Goal: Task Accomplishment & Management: Manage account settings

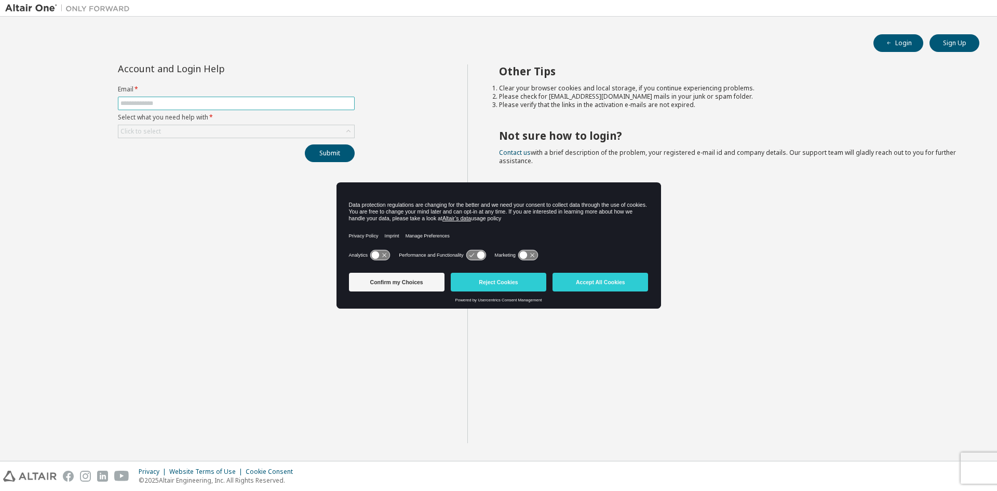
click at [236, 100] on input "text" at bounding box center [237, 103] width 232 height 8
type input "**********"
click at [334, 130] on div "Click to select" at bounding box center [236, 131] width 236 height 12
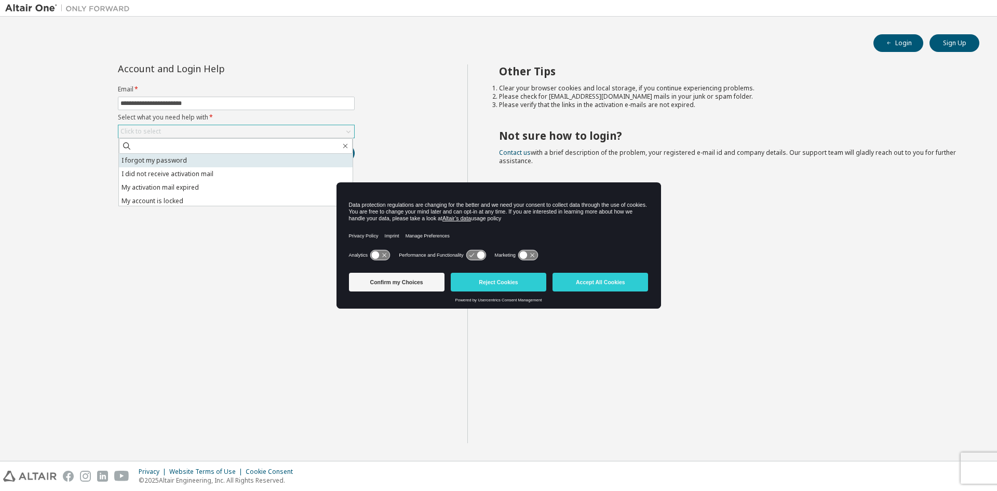
click at [251, 158] on li "I forgot my password" at bounding box center [236, 161] width 234 height 14
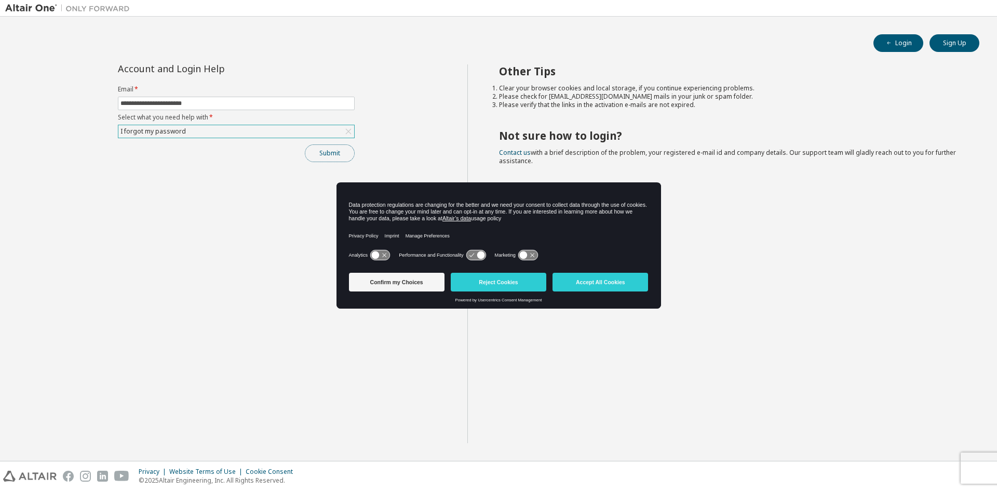
click at [322, 158] on button "Submit" at bounding box center [330, 153] width 50 height 18
click at [504, 287] on button "Reject Cookies" at bounding box center [499, 282] width 96 height 19
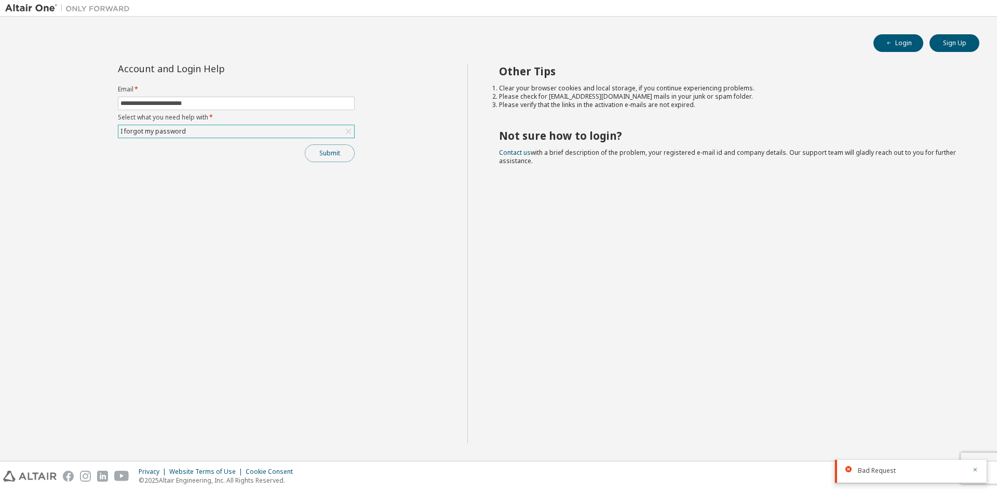
click at [342, 155] on button "Submit" at bounding box center [330, 153] width 50 height 18
click at [348, 128] on icon at bounding box center [348, 131] width 10 height 10
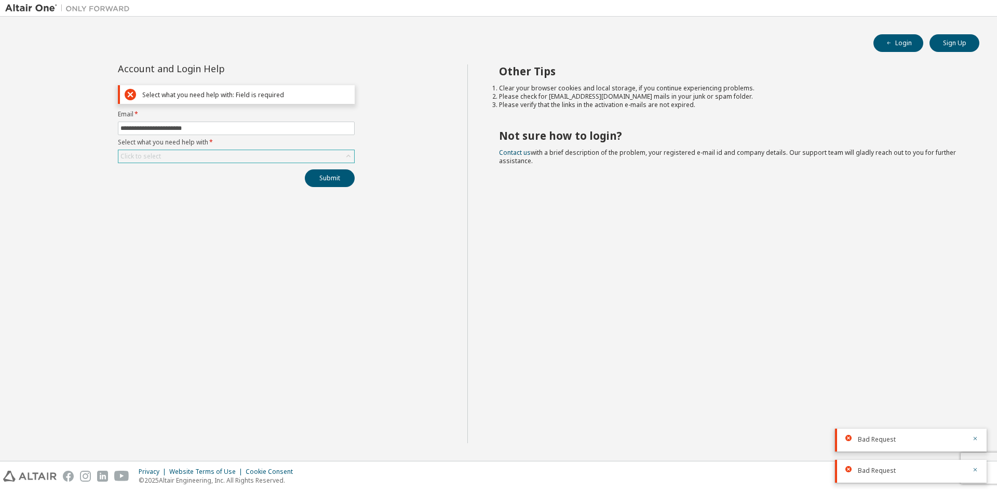
click at [345, 158] on icon at bounding box center [348, 156] width 10 height 10
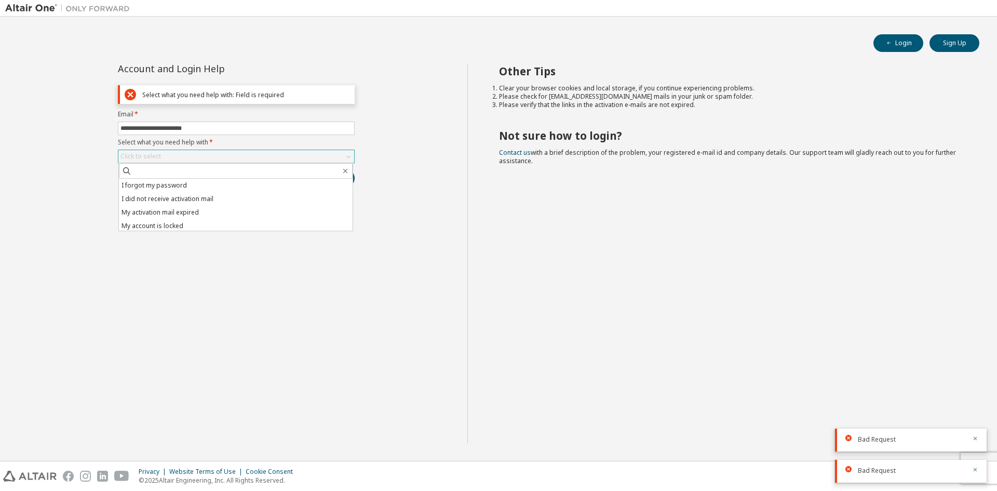
click at [401, 214] on div "**********" at bounding box center [236, 253] width 462 height 379
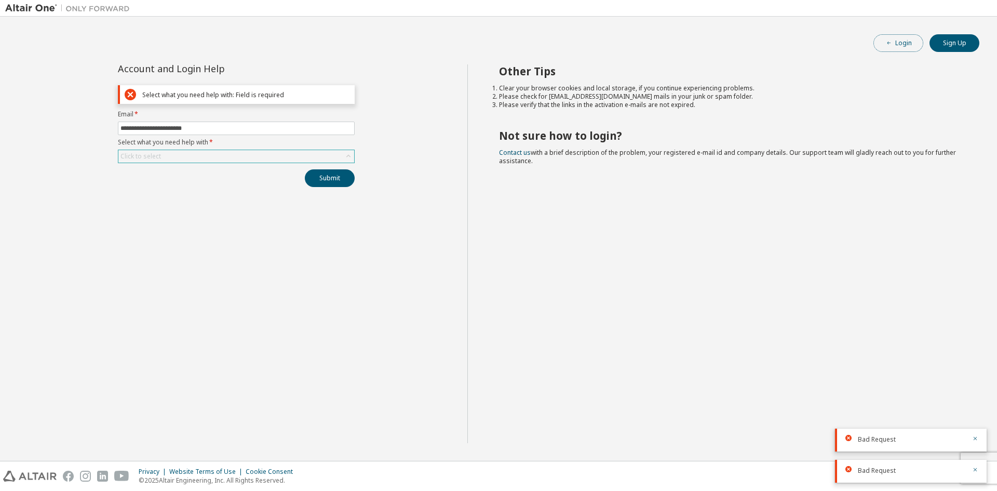
click at [910, 43] on button "Login" at bounding box center [899, 43] width 50 height 18
